Goal: Manage account settings

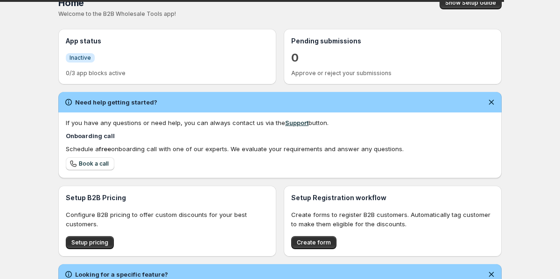
scroll to position [16, 0]
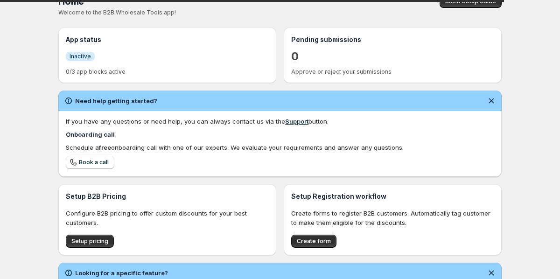
click at [87, 60] on span "Inactive" at bounding box center [80, 56] width 21 height 7
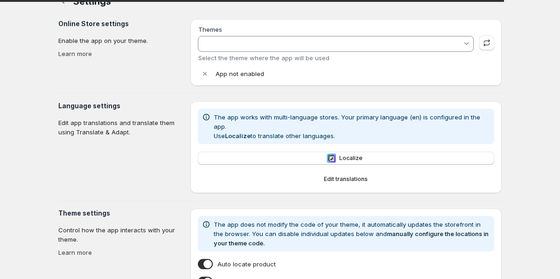
type input "test-data"
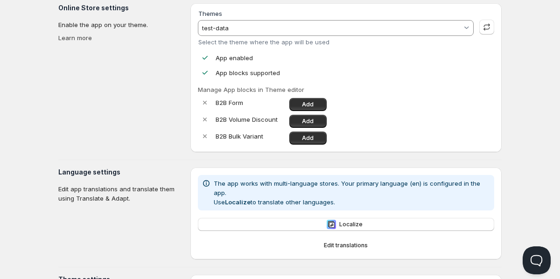
scroll to position [33, 0]
click at [312, 136] on span "Add" at bounding box center [308, 137] width 12 height 7
click at [307, 119] on span "Add" at bounding box center [308, 120] width 12 height 7
